Goal: Task Accomplishment & Management: Complete application form

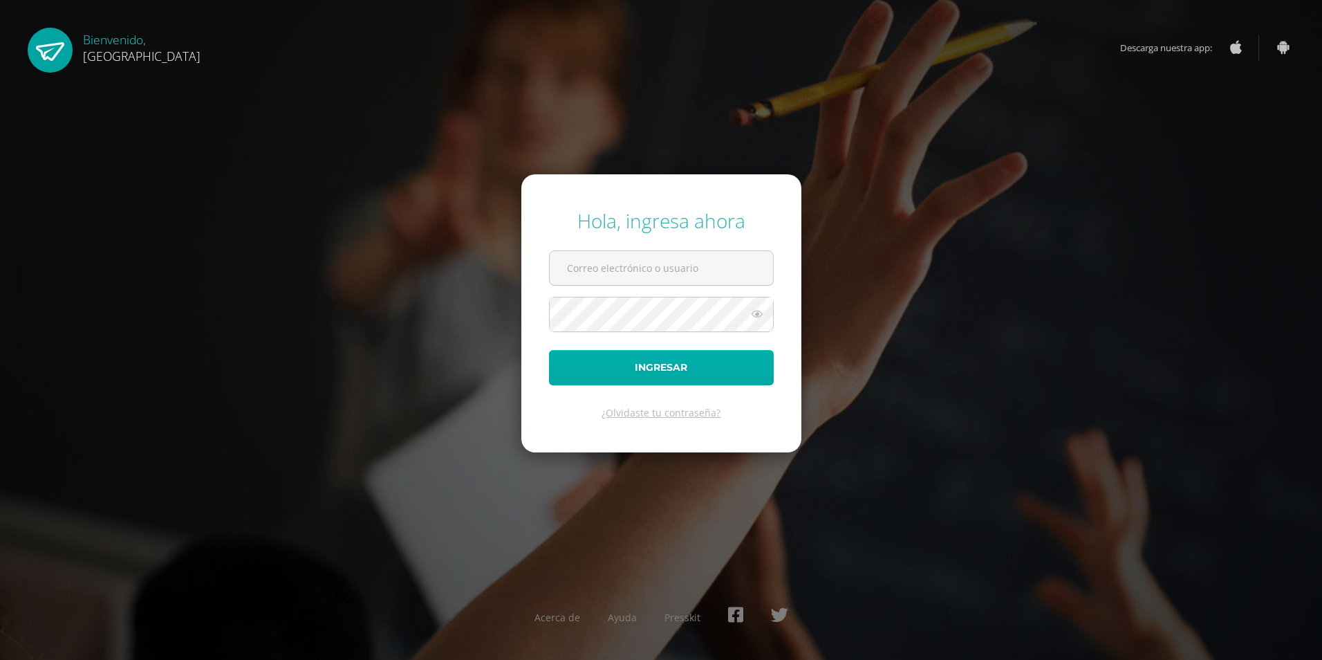
type input "2019281@colegiobelga.edu.gt"
click at [620, 372] on button "Ingresar" at bounding box center [661, 367] width 225 height 35
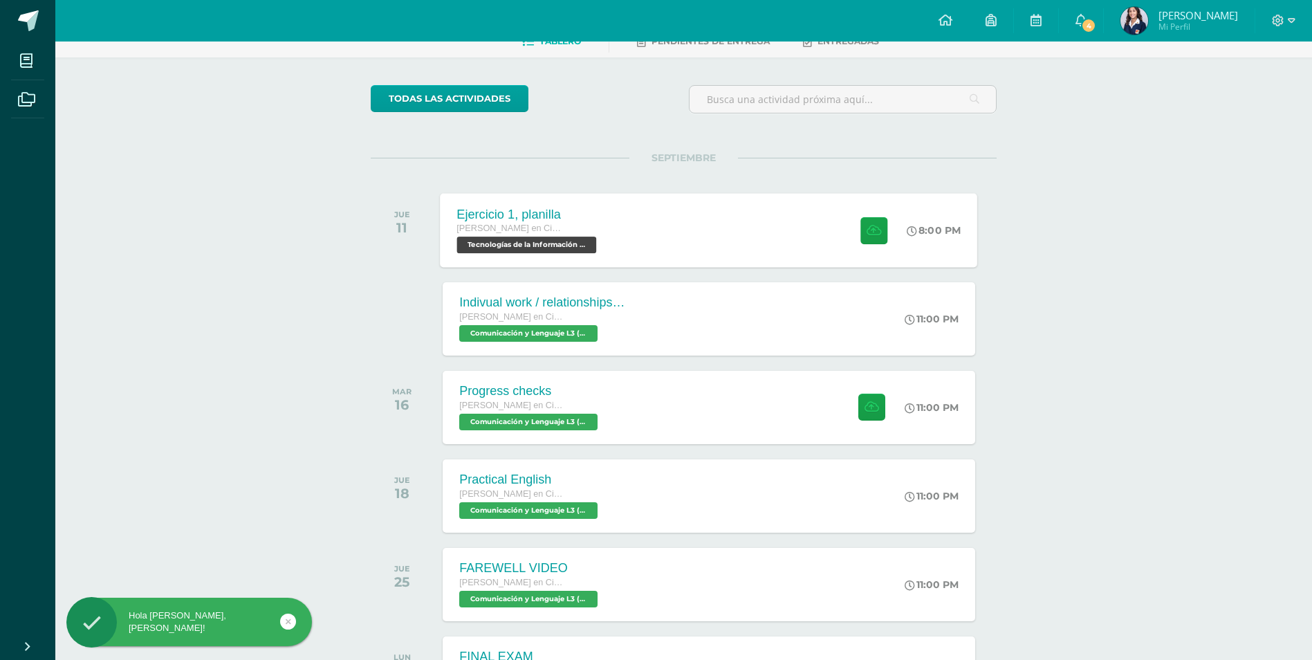
scroll to position [70, 0]
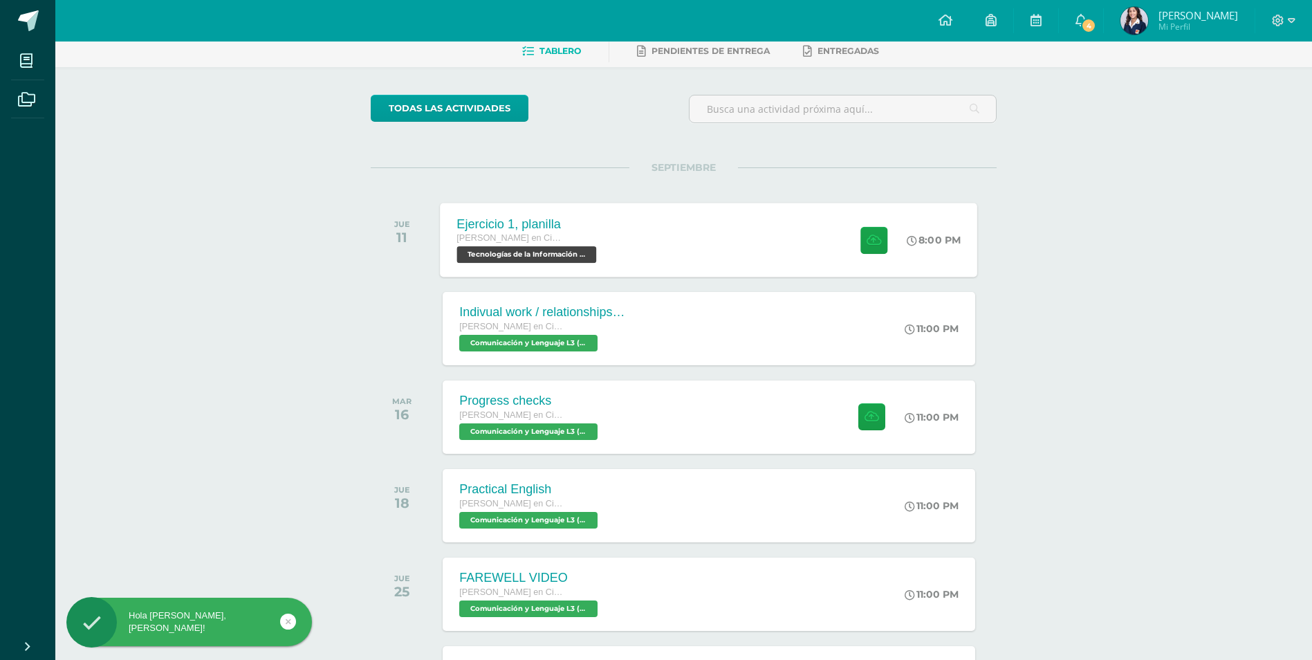
click at [631, 230] on div "Ejercicio 1, planilla Quinto Quinto Bachillerato en Ciencias y Letras Tecnologí…" at bounding box center [708, 240] width 537 height 74
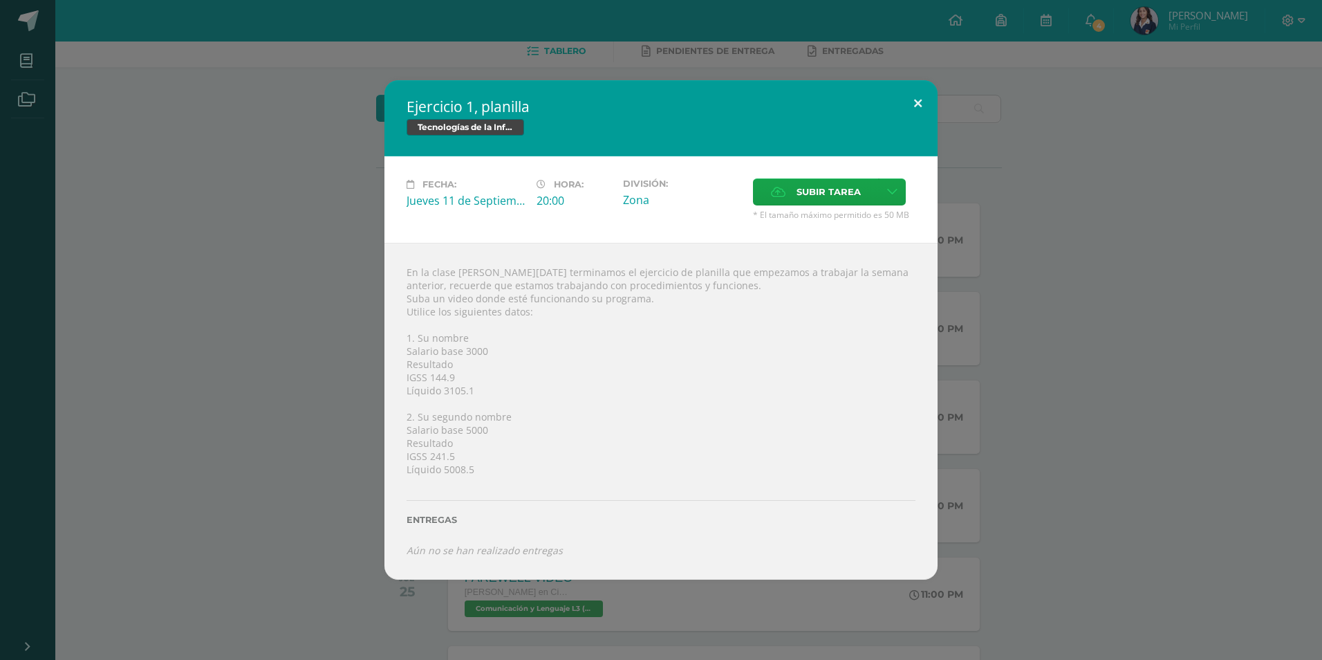
click at [922, 102] on button at bounding box center [917, 103] width 39 height 47
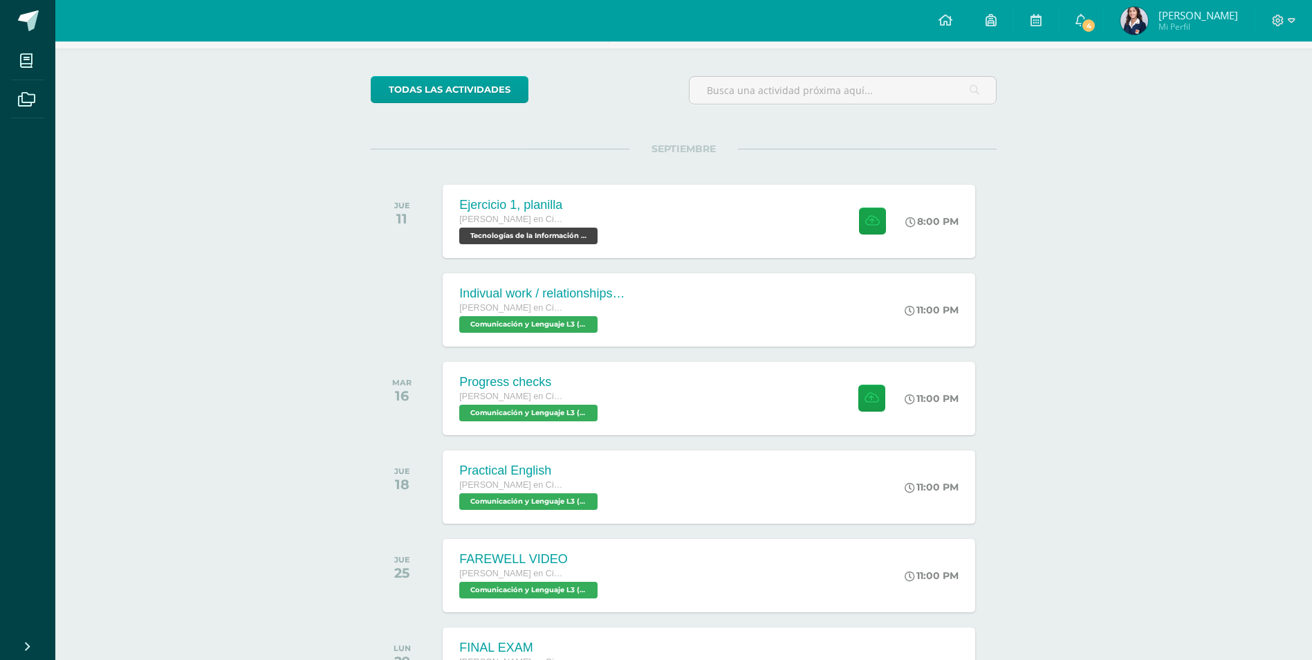
scroll to position [0, 0]
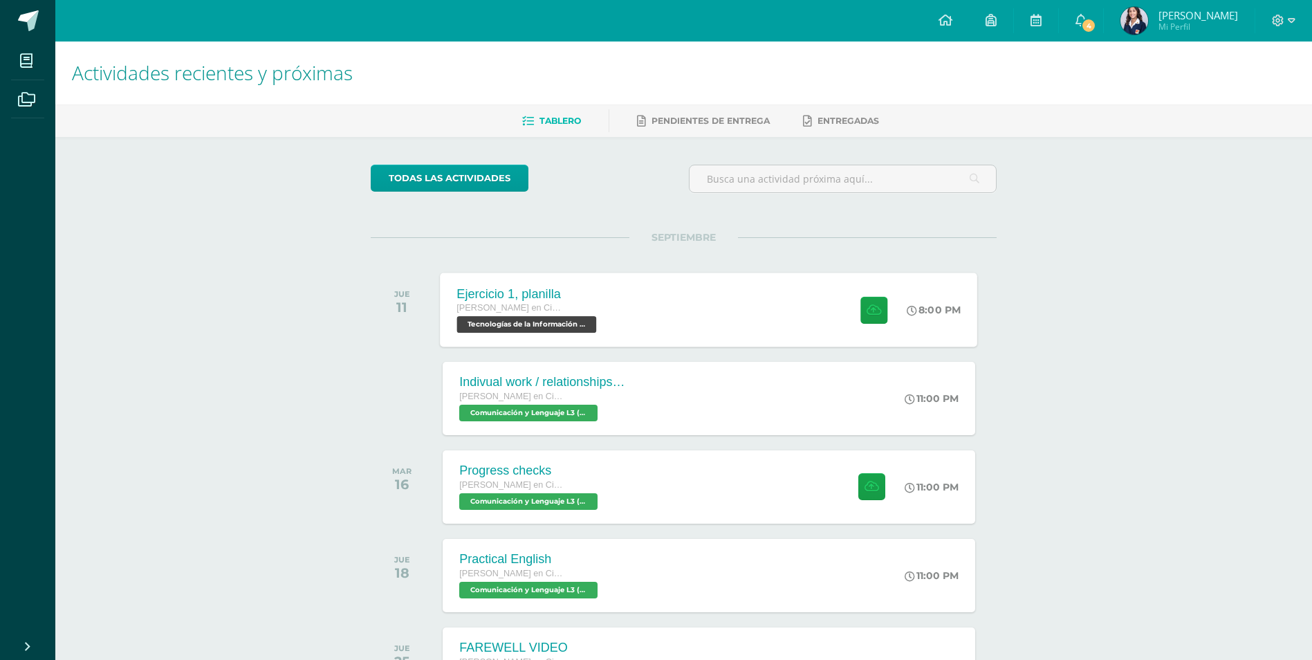
click at [651, 300] on div "Ejercicio 1, planilla Quinto Quinto Bachillerato en Ciencias y Letras Tecnologí…" at bounding box center [708, 309] width 537 height 74
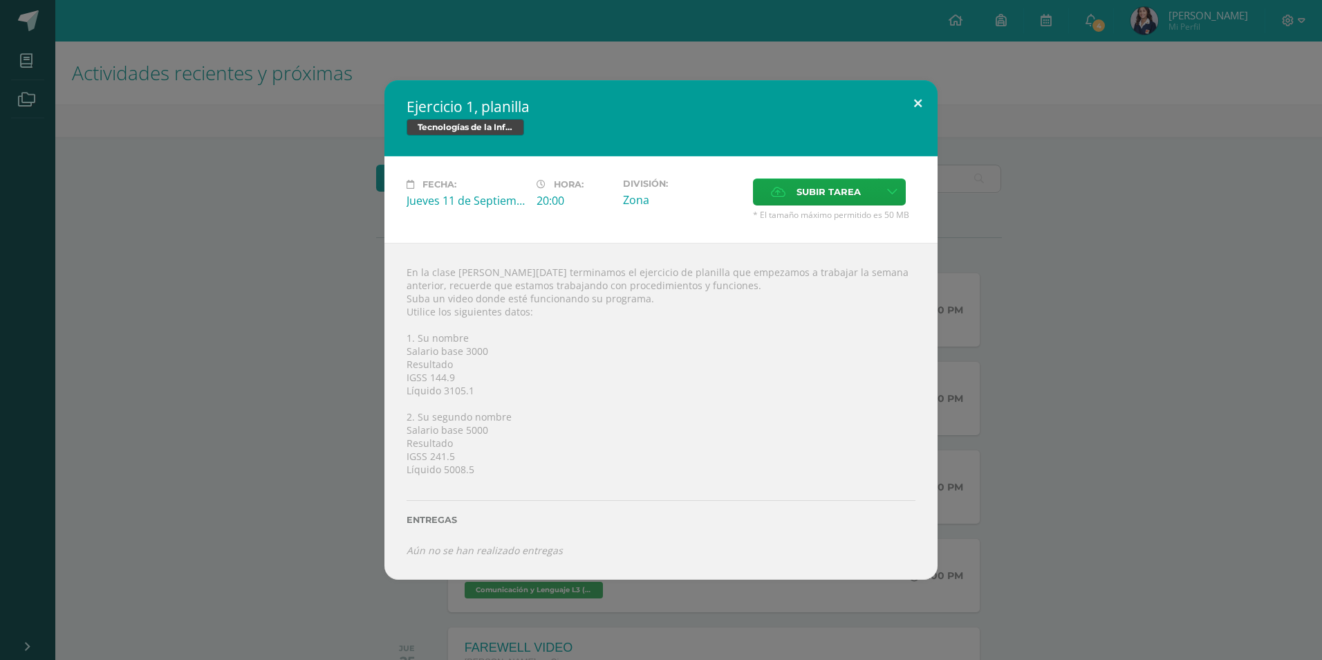
click at [907, 109] on button at bounding box center [917, 103] width 39 height 47
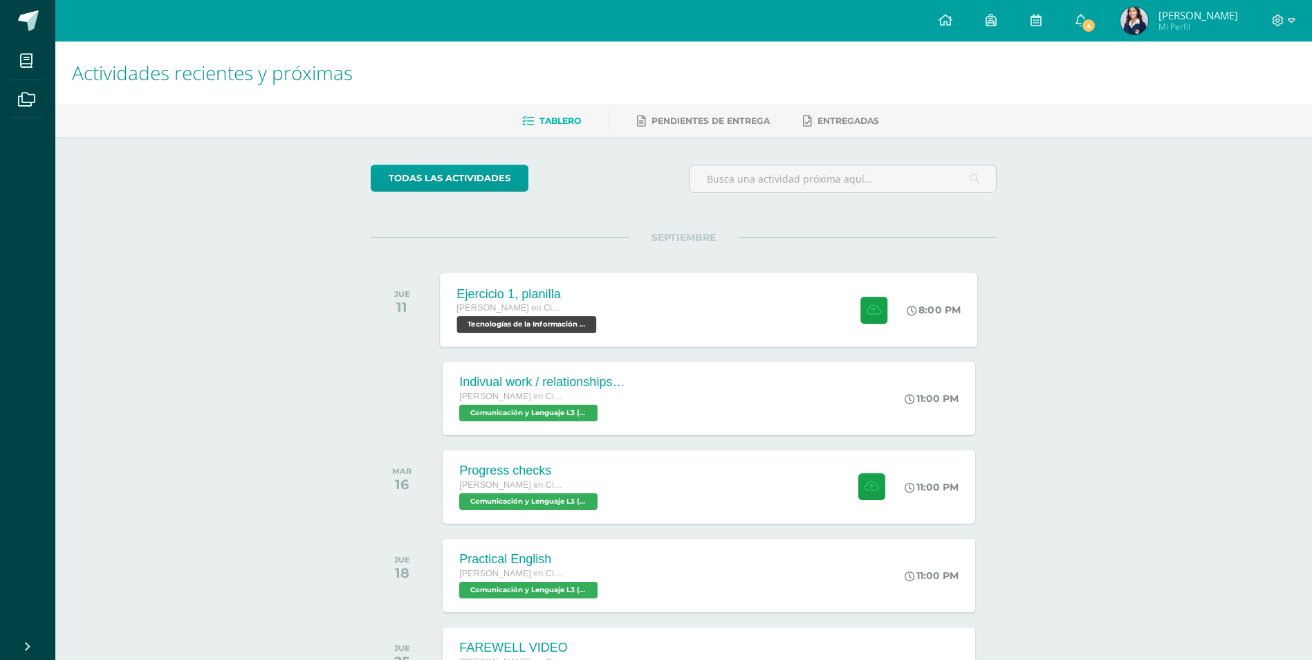
click at [603, 300] on div "Ejercicio 1, planilla Quinto Quinto Bachillerato en Ciencias y Letras Tecnologí…" at bounding box center [528, 309] width 176 height 74
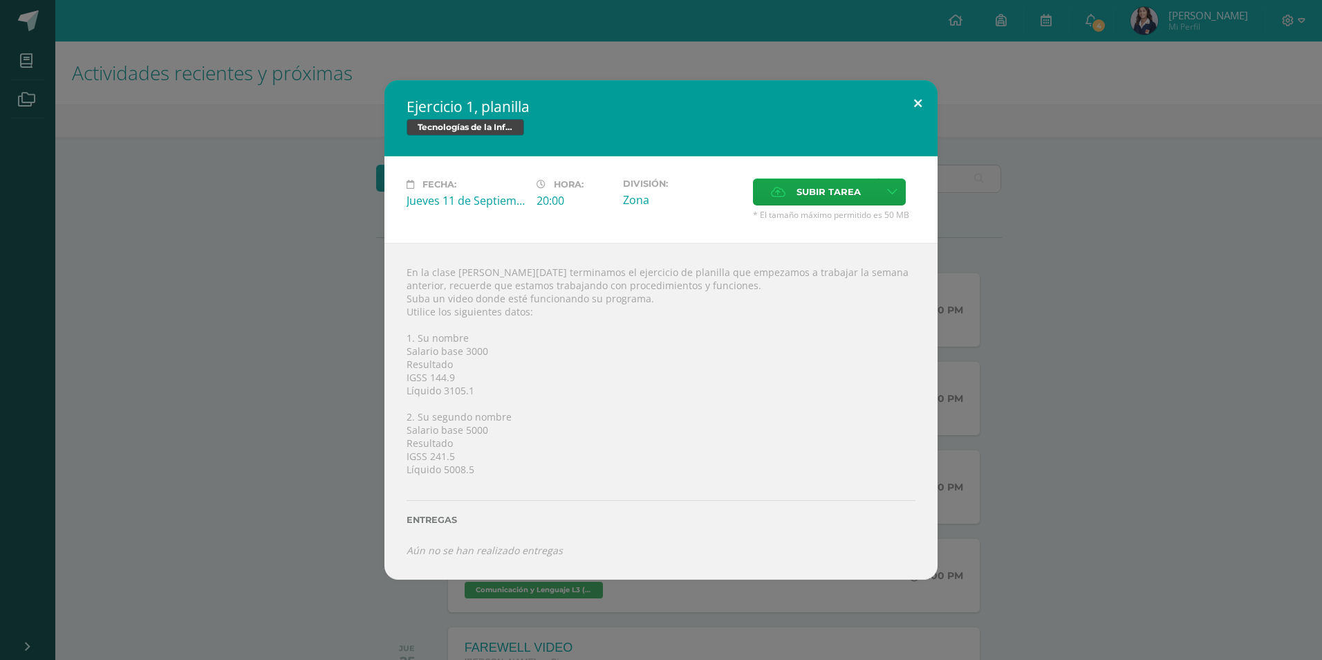
click at [924, 95] on button at bounding box center [917, 103] width 39 height 47
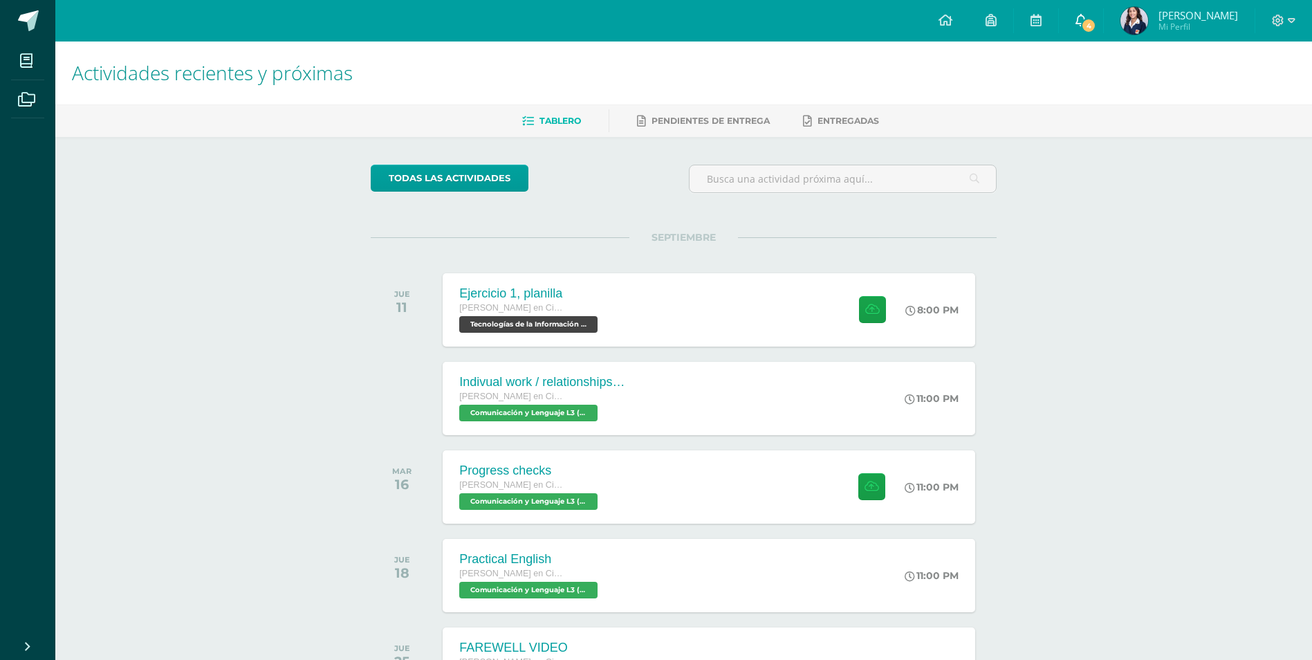
click at [1084, 19] on span "4" at bounding box center [1088, 25] width 15 height 15
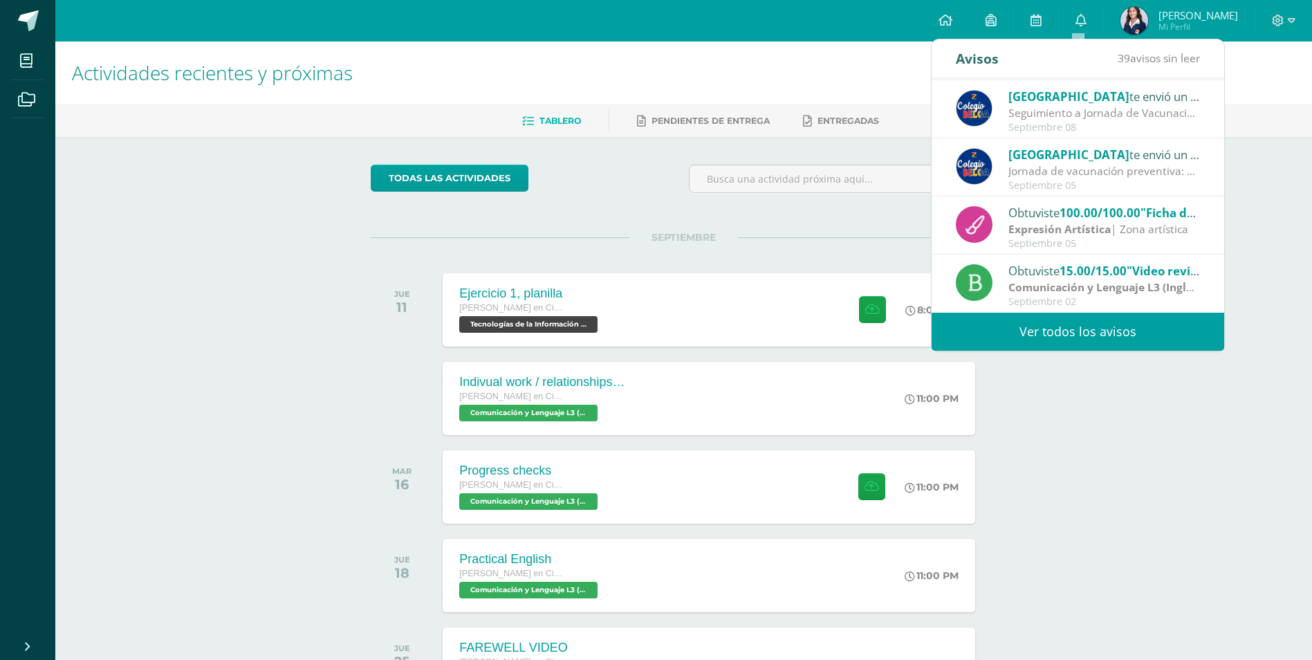
click at [531, 231] on div "todas las Actividades No tienes actividades Échale un vistazo a los demás perío…" at bounding box center [683, 502] width 681 height 731
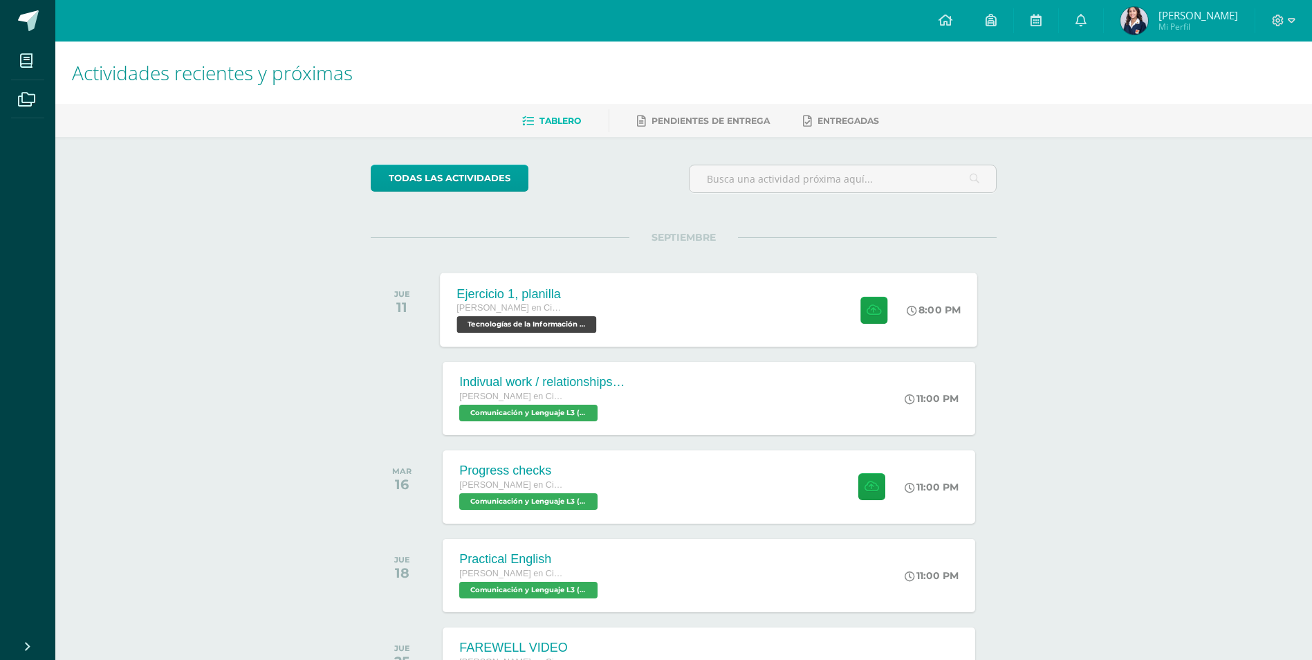
click at [616, 303] on div "Ejercicio 1, planilla Quinto Quinto Bachillerato en Ciencias y Letras Tecnologí…" at bounding box center [528, 309] width 176 height 74
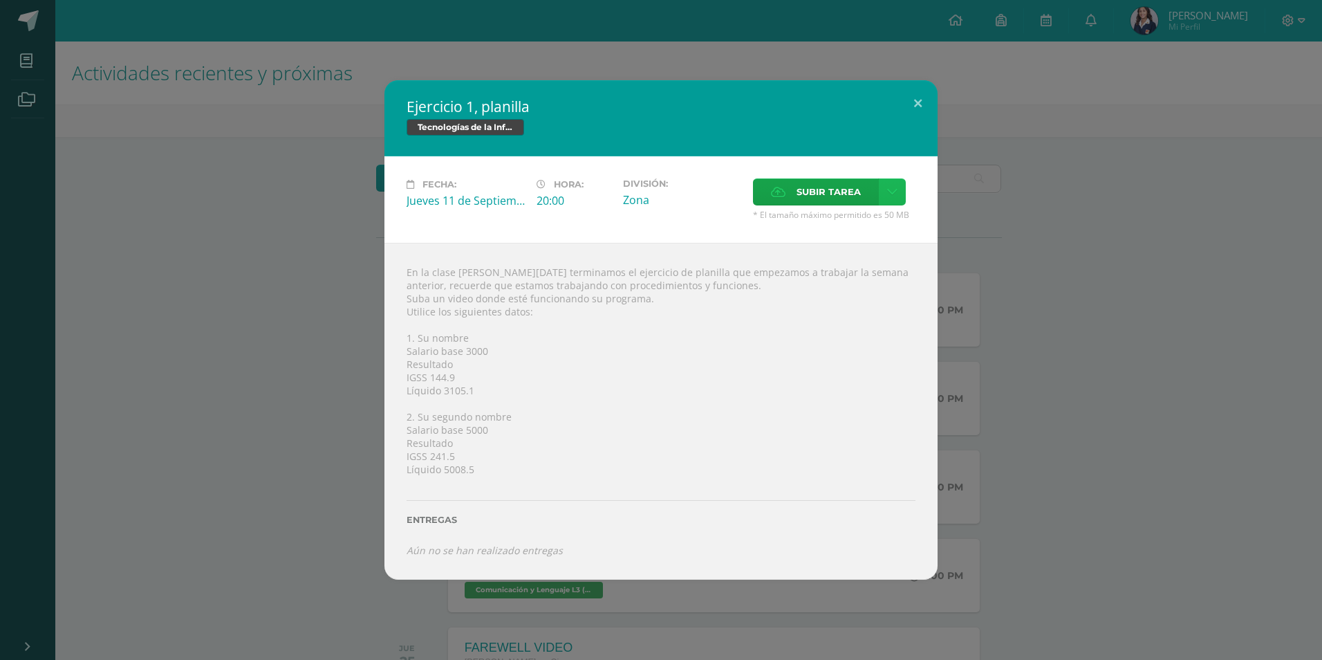
click at [886, 185] on link at bounding box center [892, 191] width 27 height 27
click at [844, 225] on span "Subir enlace" at bounding box center [833, 221] width 58 height 13
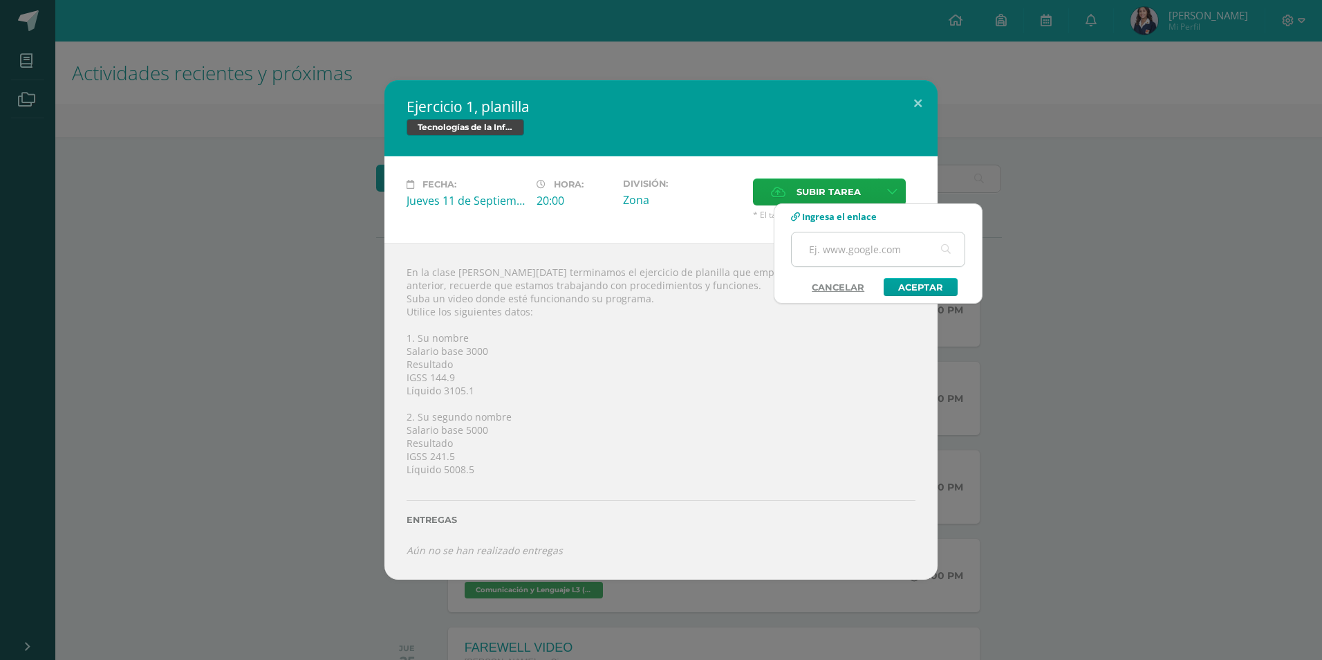
click at [842, 243] on input "text" at bounding box center [878, 249] width 173 height 34
paste input "[URL][DOMAIN_NAME]"
type input "[URL][DOMAIN_NAME]"
click at [902, 281] on link "Aceptar" at bounding box center [921, 287] width 74 height 18
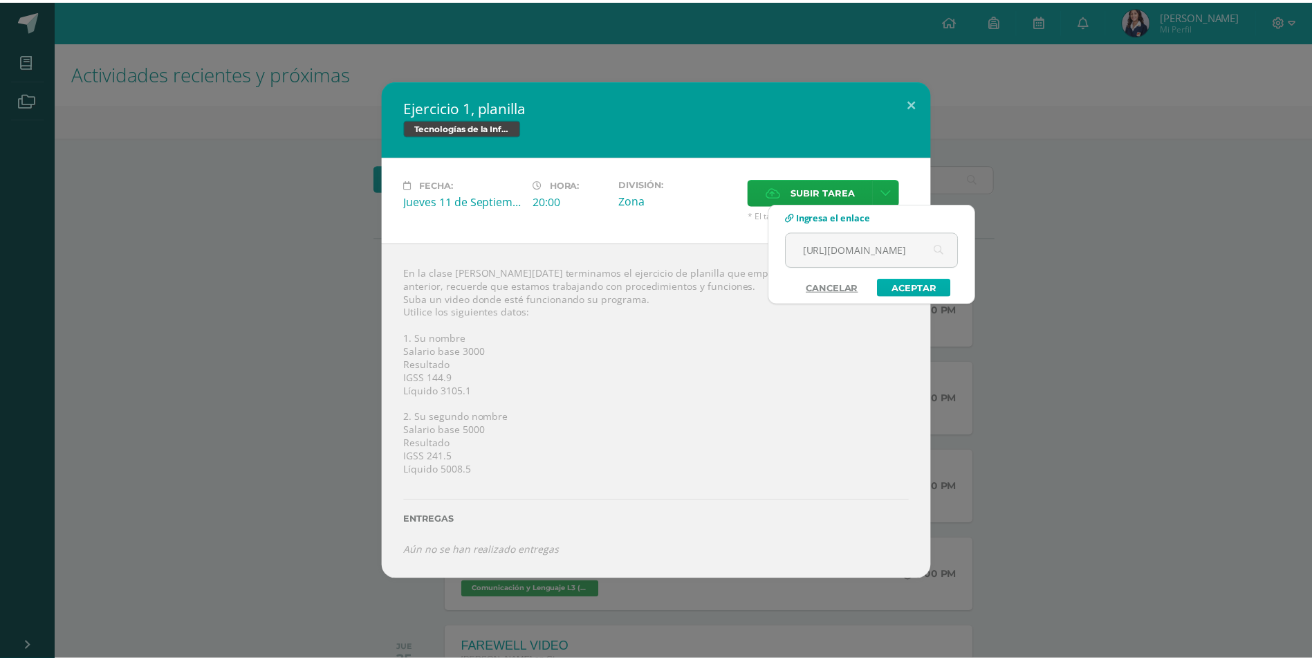
scroll to position [0, 0]
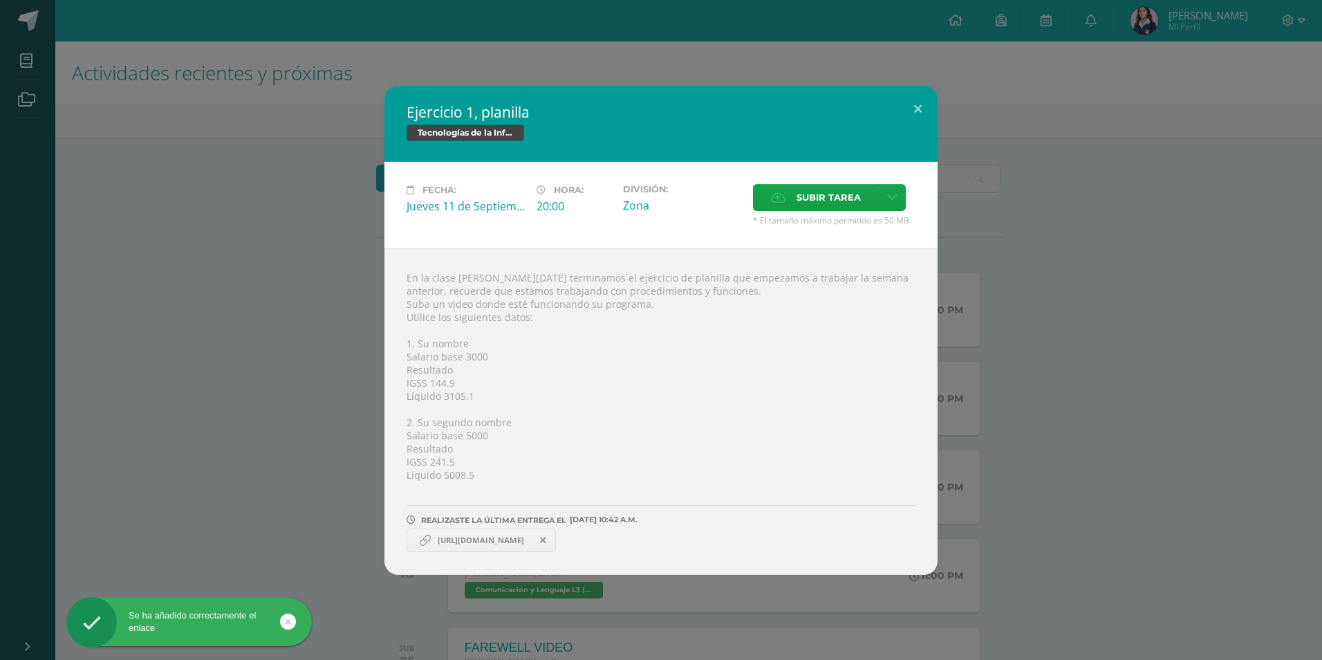
click at [427, 537] on icon at bounding box center [425, 539] width 11 height 11
click at [922, 114] on button at bounding box center [917, 109] width 39 height 47
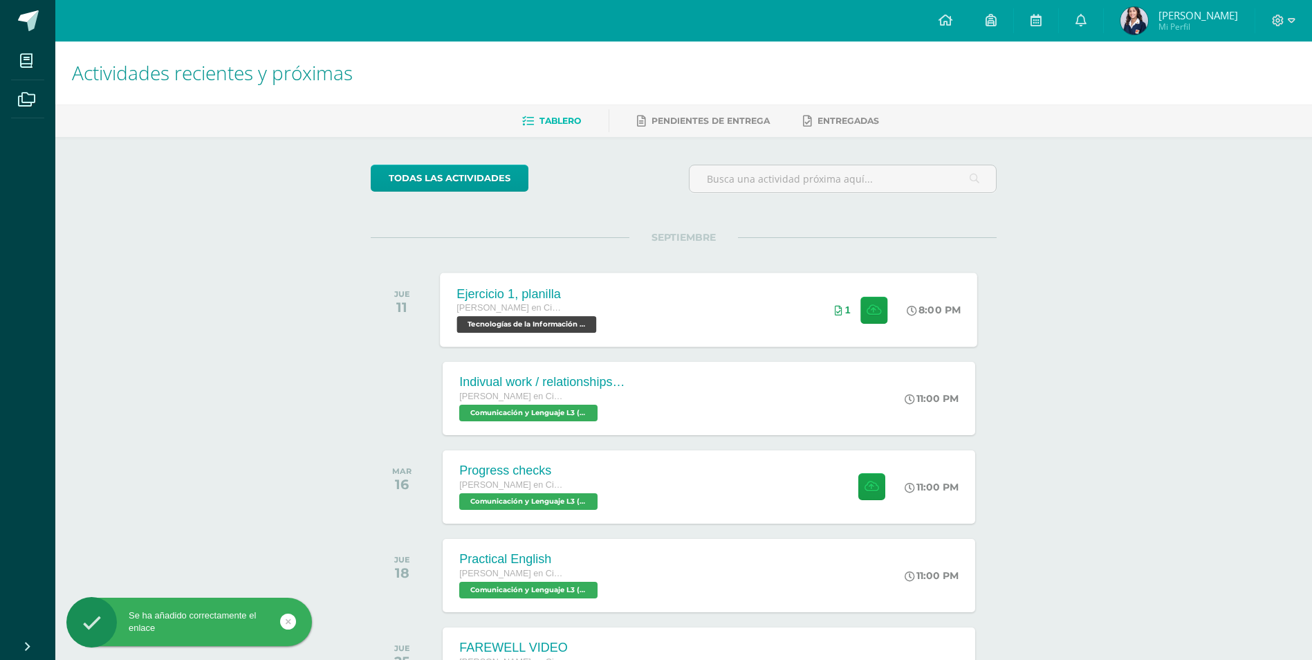
click at [698, 313] on div "Ejercicio 1, planilla Quinto Quinto Bachillerato en Ciencias y Letras Tecnologí…" at bounding box center [708, 309] width 537 height 74
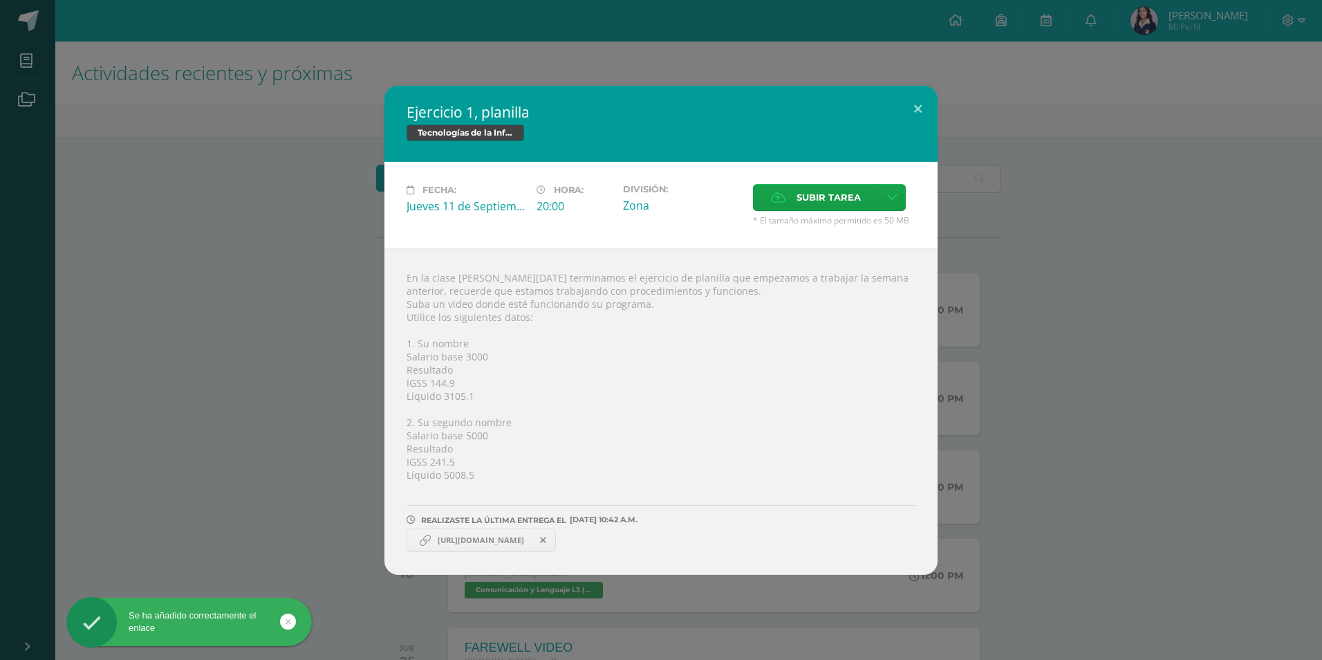
click at [416, 537] on link "[URL][DOMAIN_NAME]" at bounding box center [481, 540] width 149 height 24
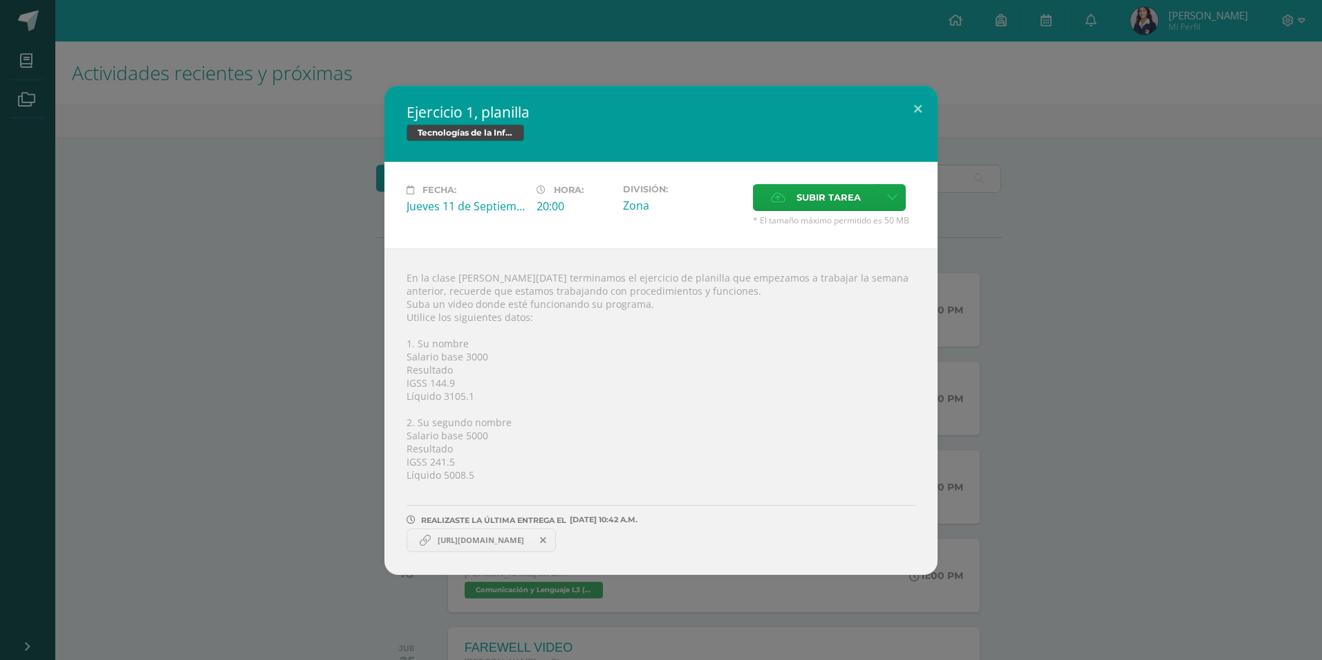
click at [428, 543] on icon at bounding box center [425, 539] width 11 height 11
click at [931, 98] on button at bounding box center [917, 109] width 39 height 47
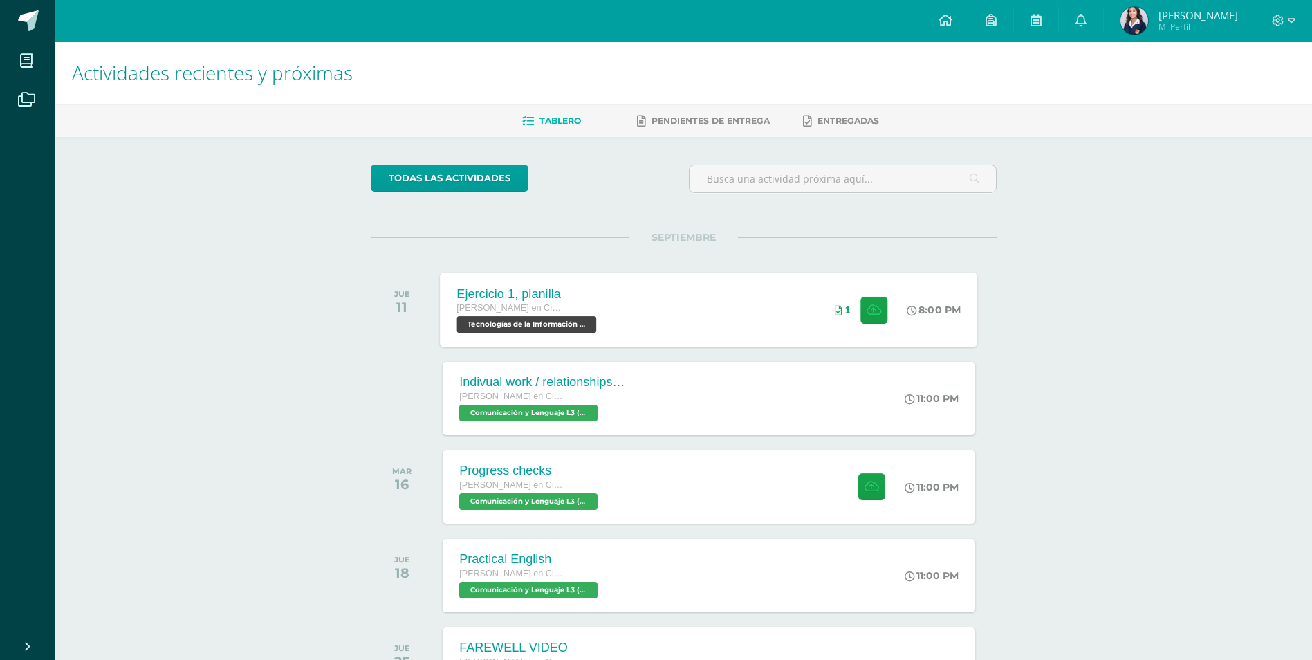
click at [689, 308] on div "Ejercicio 1, planilla [PERSON_NAME] en Ciencias y Letras Tecnologías de la Info…" at bounding box center [708, 309] width 537 height 74
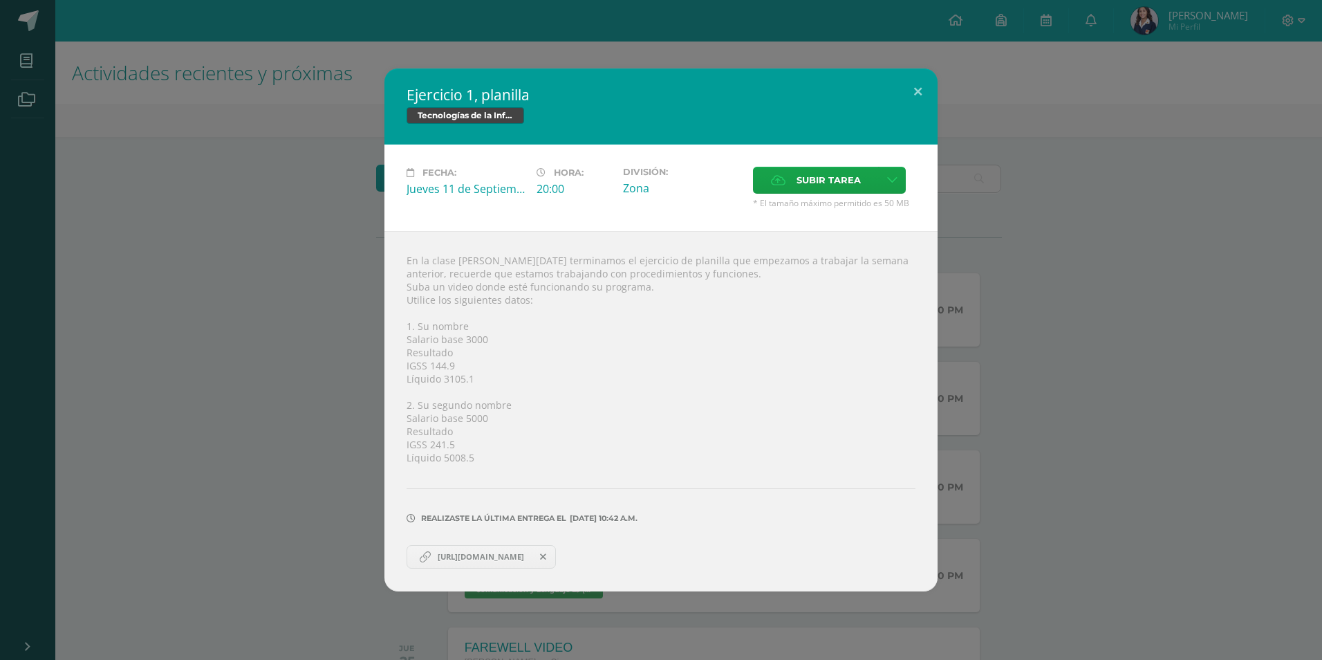
click at [420, 558] on icon at bounding box center [425, 556] width 11 height 11
click at [913, 97] on button at bounding box center [917, 91] width 39 height 47
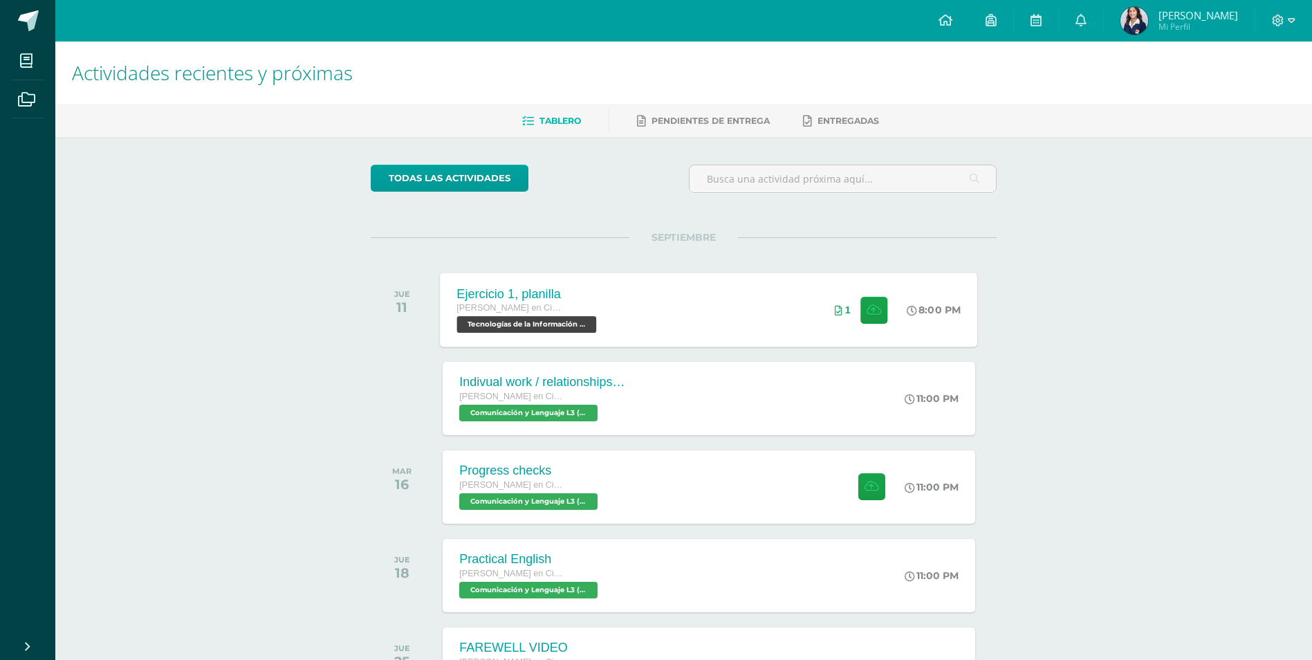
click at [645, 307] on div "Ejercicio 1, planilla [PERSON_NAME] en Ciencias y Letras Tecnologías de la Info…" at bounding box center [708, 309] width 537 height 74
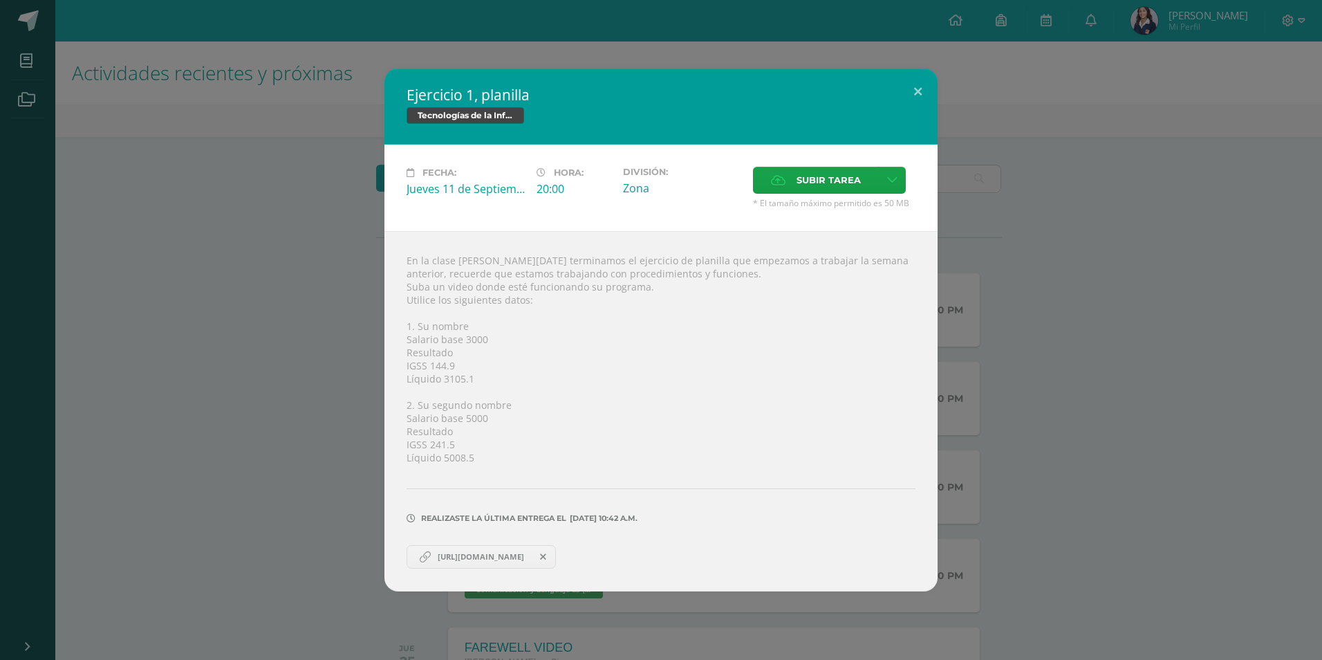
click at [431, 555] on span "[URL][DOMAIN_NAME]" at bounding box center [481, 556] width 100 height 11
